Goal: Task Accomplishment & Management: Manage account settings

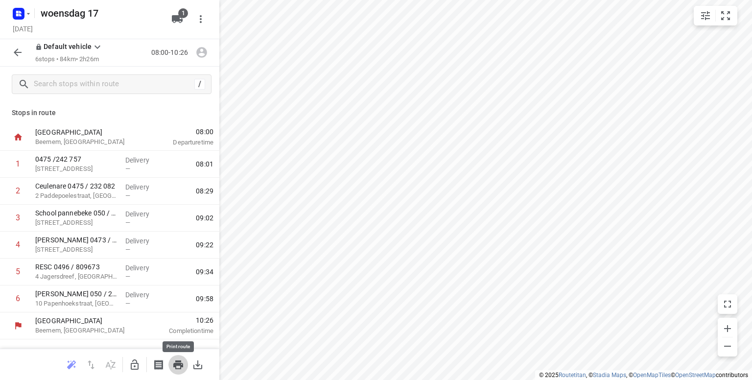
click at [179, 363] on icon "button" at bounding box center [178, 364] width 10 height 9
click at [23, 14] on rect "button" at bounding box center [19, 14] width 12 height 12
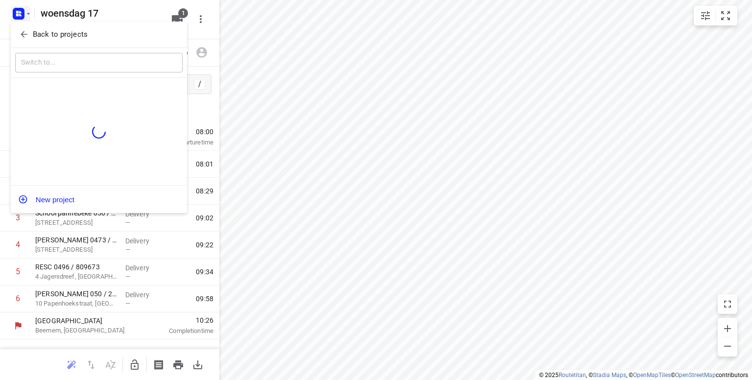
click at [32, 31] on span "Back to projects" at bounding box center [99, 34] width 160 height 11
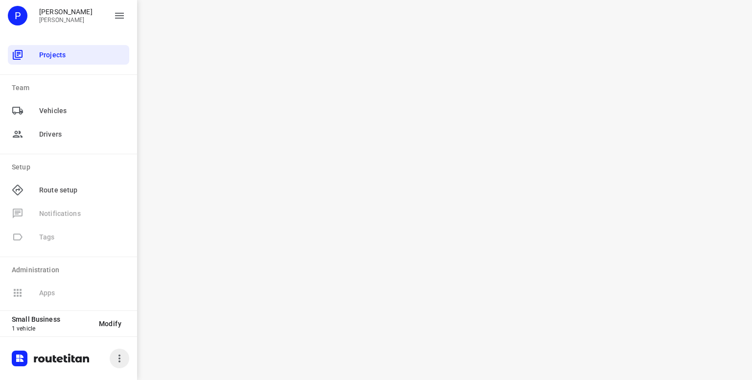
click at [121, 358] on icon "button" at bounding box center [120, 358] width 12 height 12
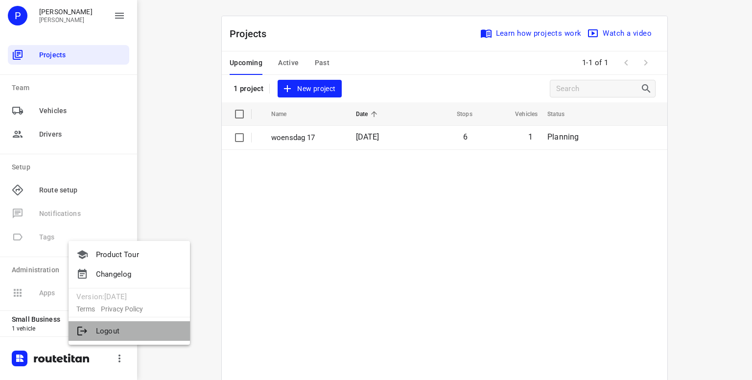
click at [110, 329] on li "Logout" at bounding box center [129, 331] width 121 height 20
